Goal: Task Accomplishment & Management: Manage account settings

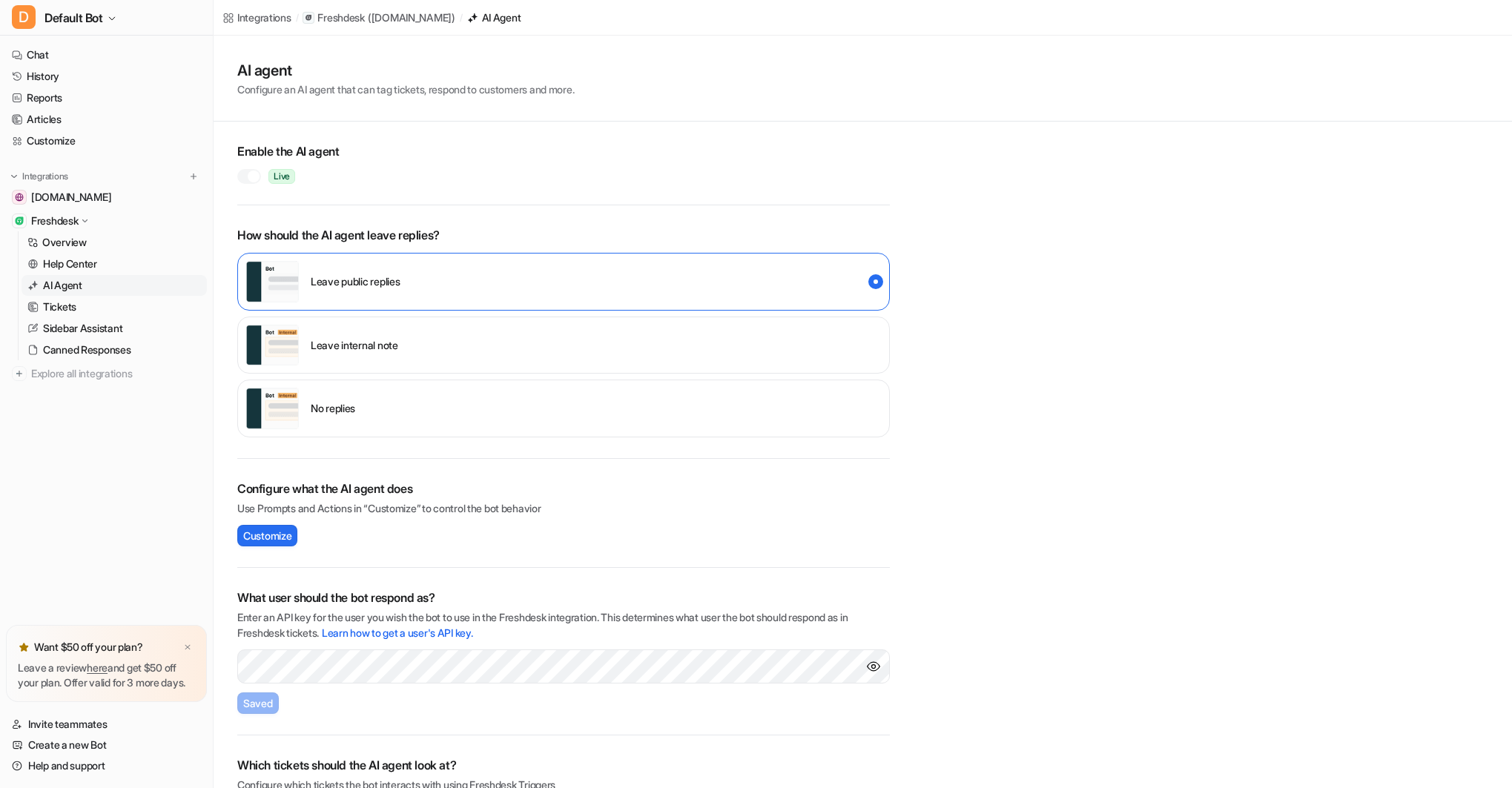
scroll to position [7, 0]
click at [258, 175] on div at bounding box center [253, 176] width 12 height 12
click at [251, 174] on div at bounding box center [249, 176] width 24 height 15
click at [246, 173] on div at bounding box center [244, 176] width 12 height 12
click at [251, 178] on div at bounding box center [249, 176] width 24 height 15
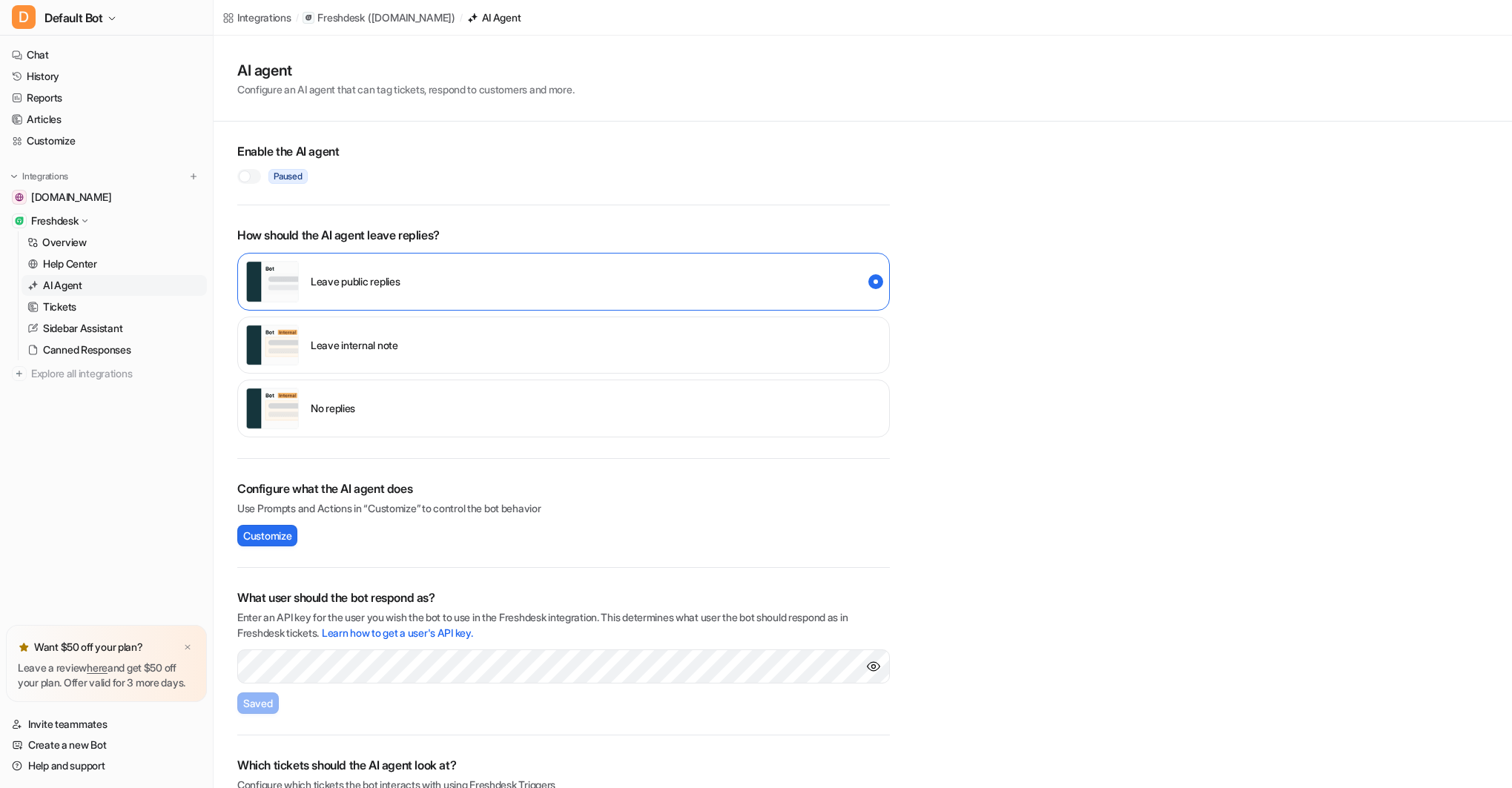
click at [326, 341] on p "Leave internal note" at bounding box center [354, 345] width 88 height 16
click at [362, 289] on p "Leave public replies" at bounding box center [355, 282] width 89 height 16
